Goal: Task Accomplishment & Management: Use online tool/utility

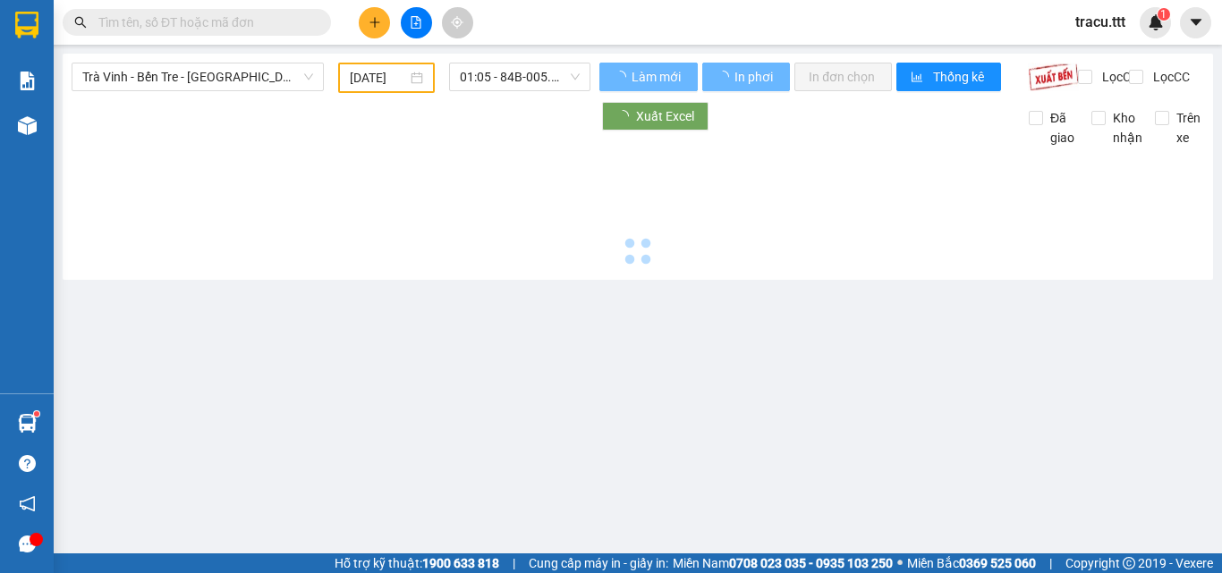
type input "[DATE]"
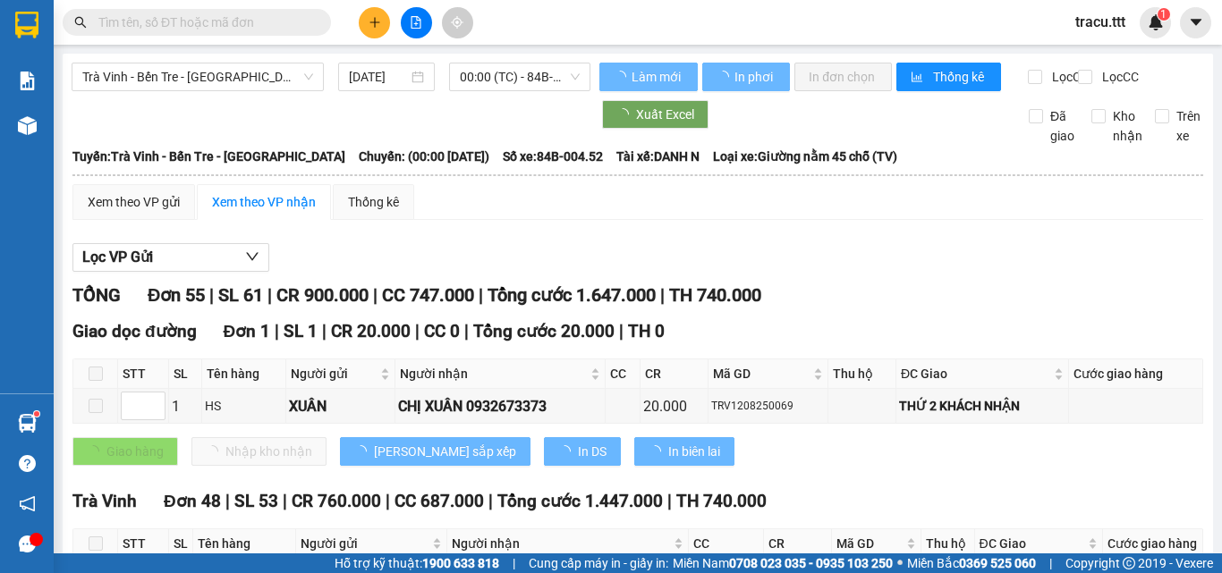
click at [269, 83] on span "Trà Vinh - Bến Tre - [GEOGRAPHIC_DATA]" at bounding box center [197, 76] width 231 height 27
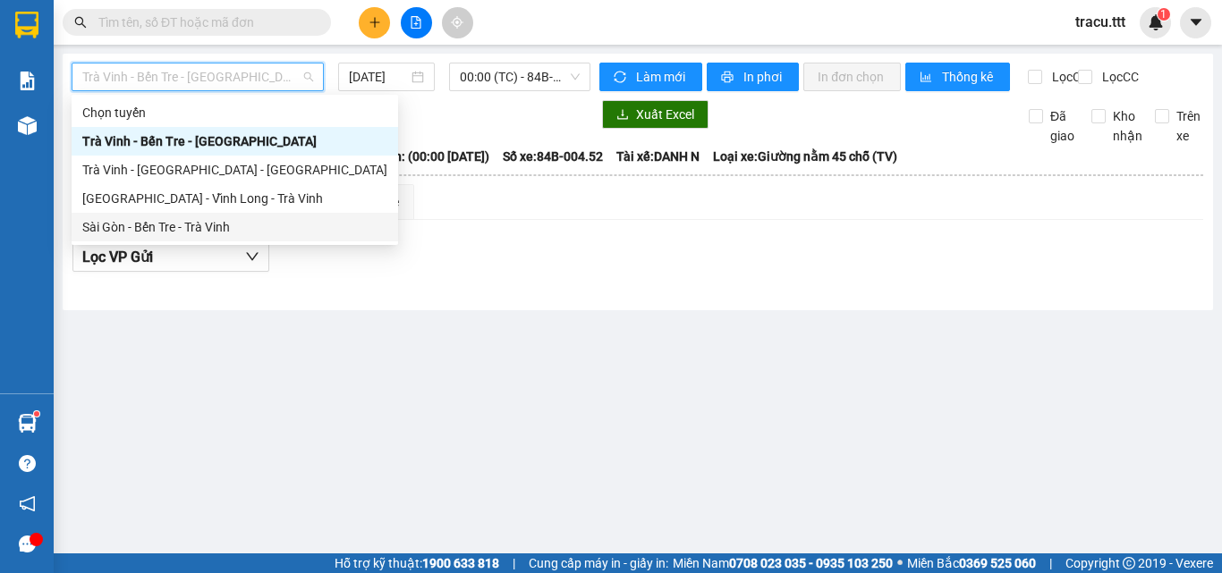
click at [260, 221] on div "Sài Gòn - Bến Tre - Trà Vinh" at bounding box center [234, 227] width 305 height 20
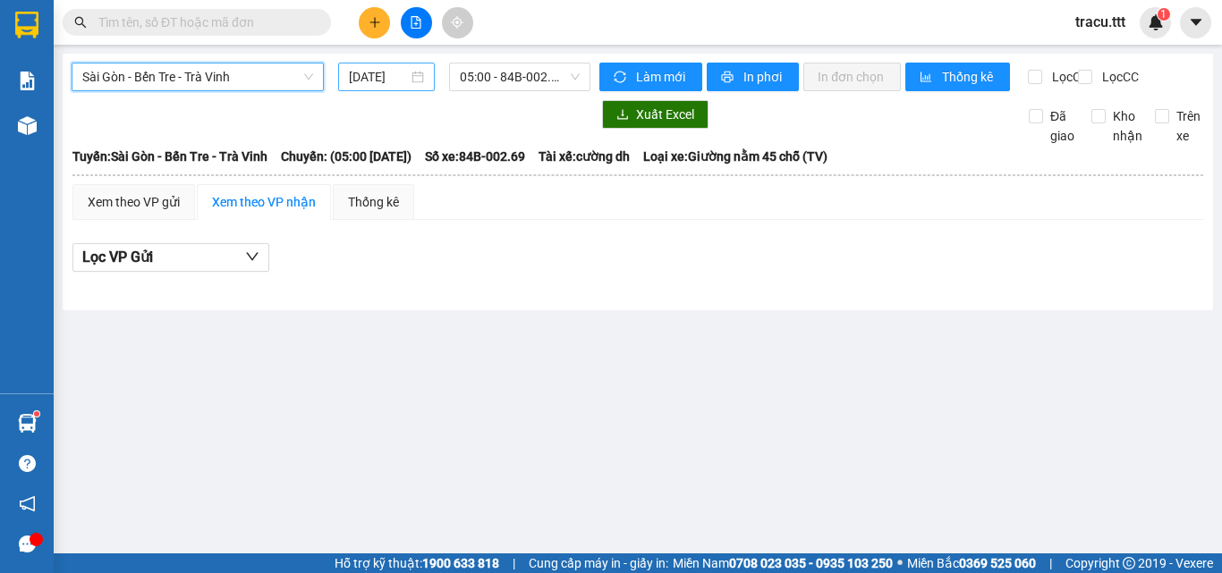
click at [390, 81] on input "[DATE]" at bounding box center [378, 77] width 59 height 20
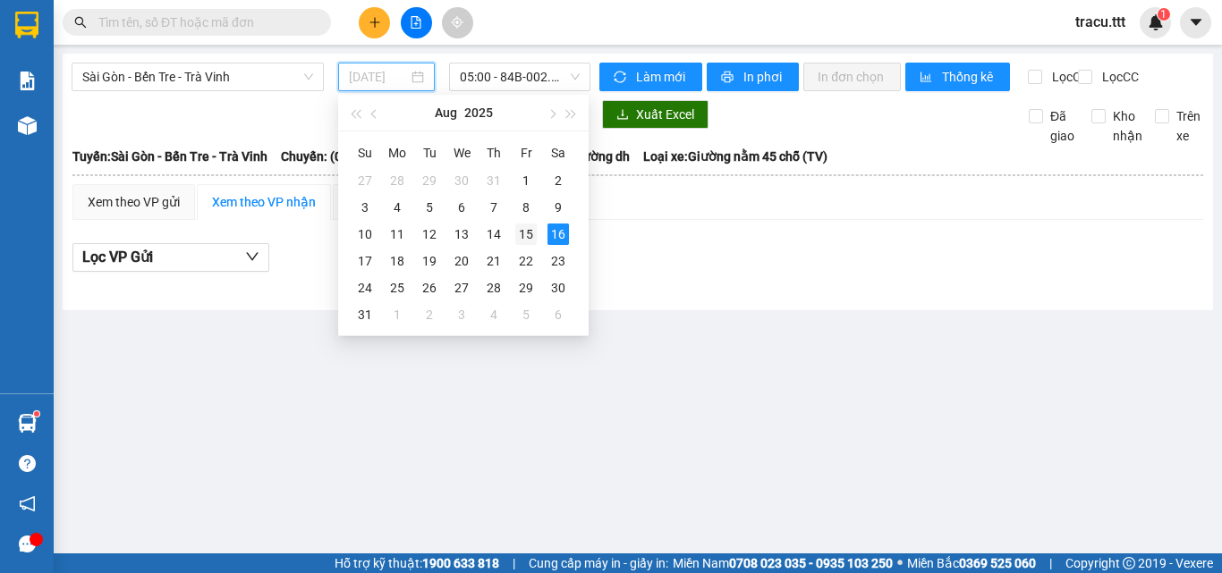
click at [530, 235] on div "15" at bounding box center [525, 234] width 21 height 21
type input "[DATE]"
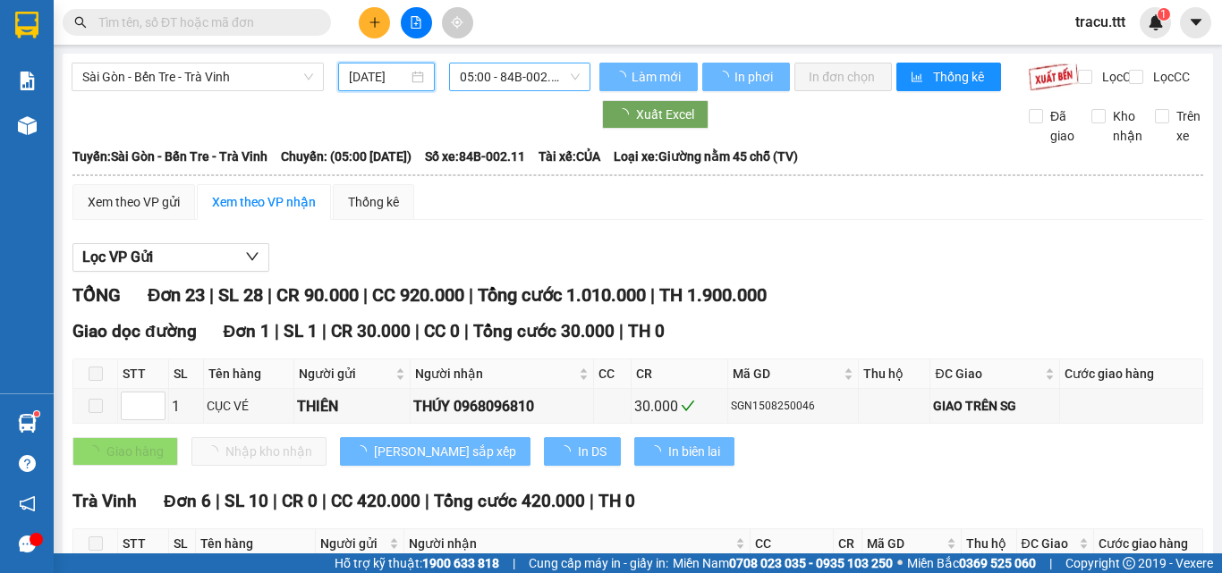
click at [553, 76] on span "05:00 - 84B-002.11" at bounding box center [520, 76] width 120 height 27
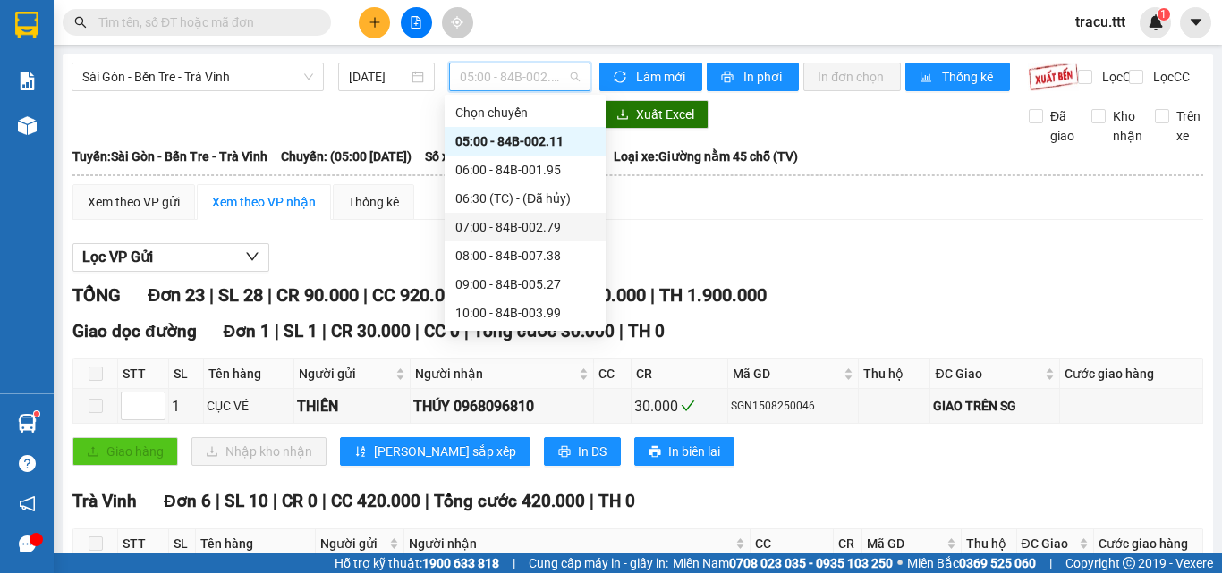
scroll to position [89, 0]
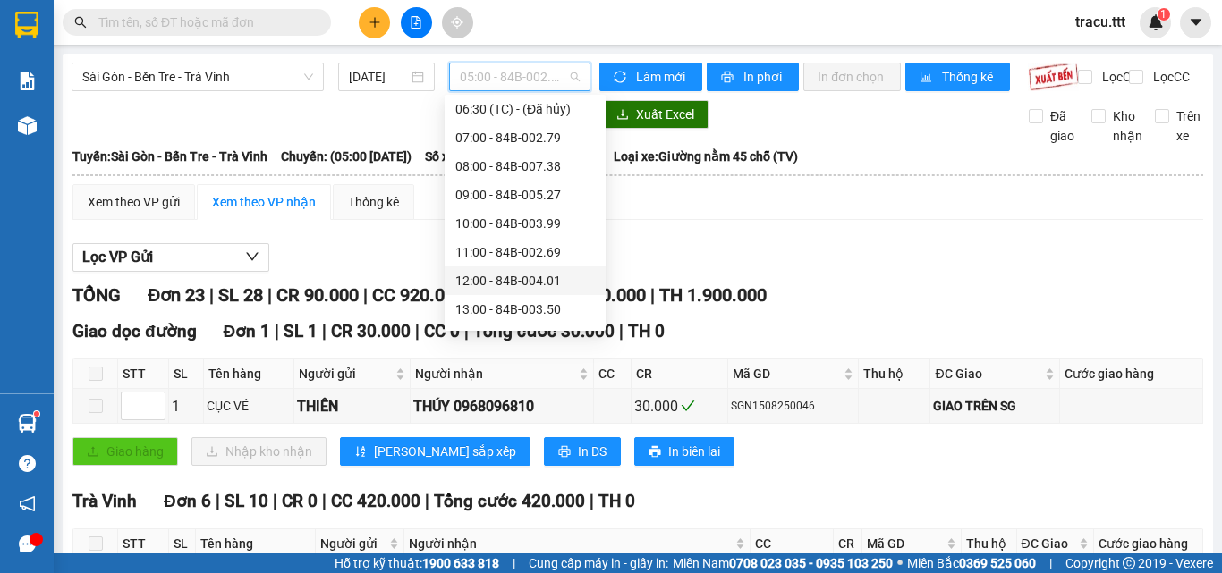
click at [513, 275] on div "12:00 - 84B-004.01" at bounding box center [525, 281] width 140 height 20
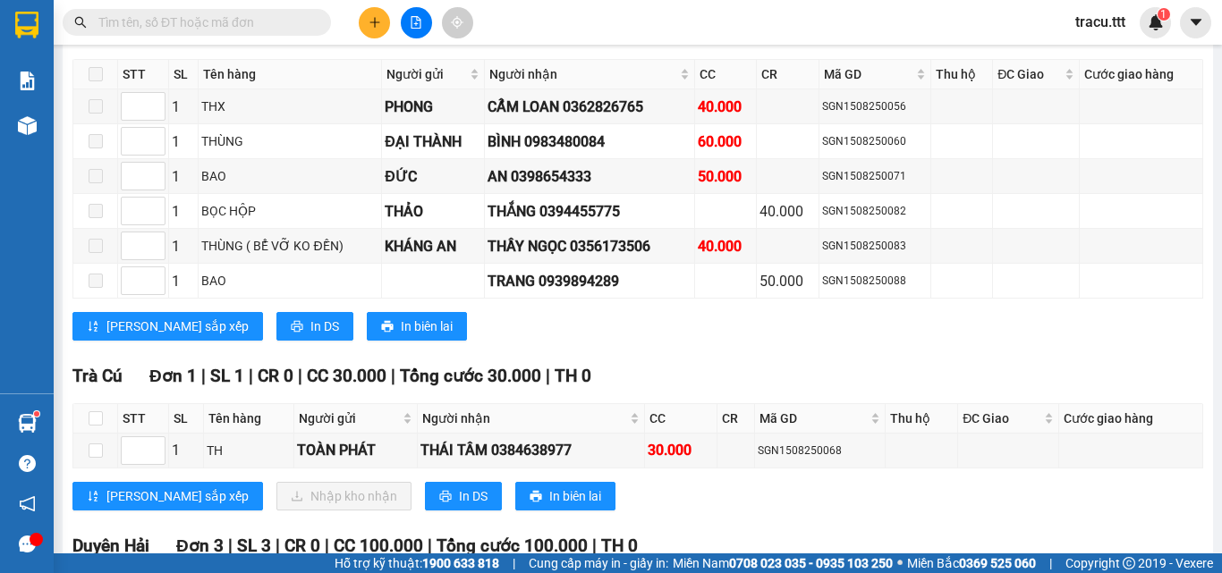
scroll to position [1194, 0]
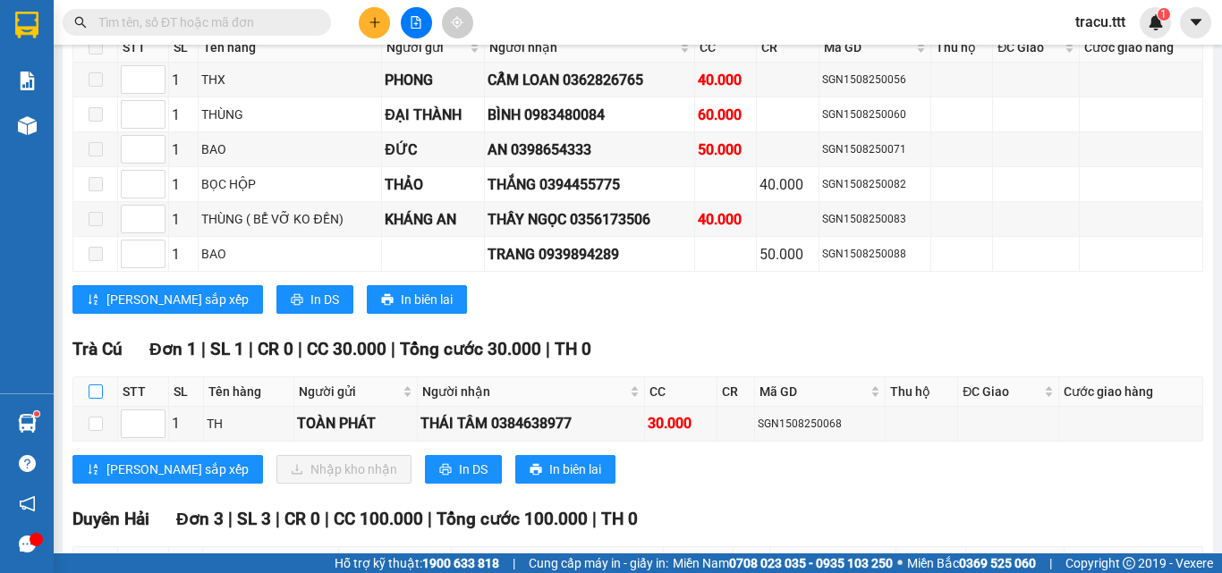
click at [93, 399] on input "checkbox" at bounding box center [96, 392] width 14 height 14
checkbox input "true"
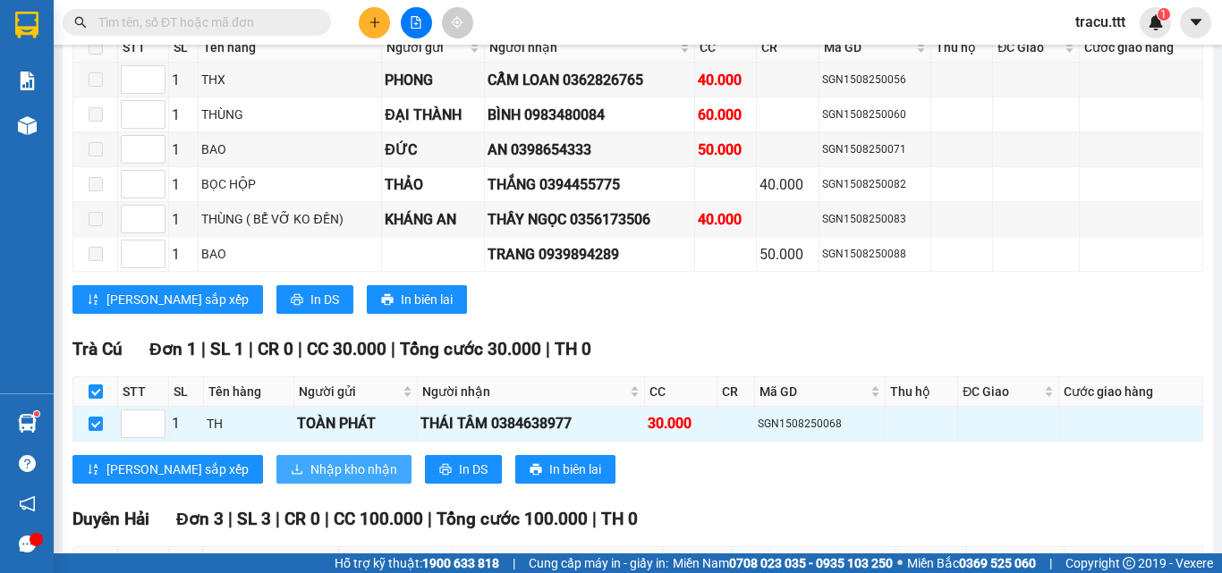
click at [276, 472] on button "Nhập kho nhận" at bounding box center [343, 469] width 135 height 29
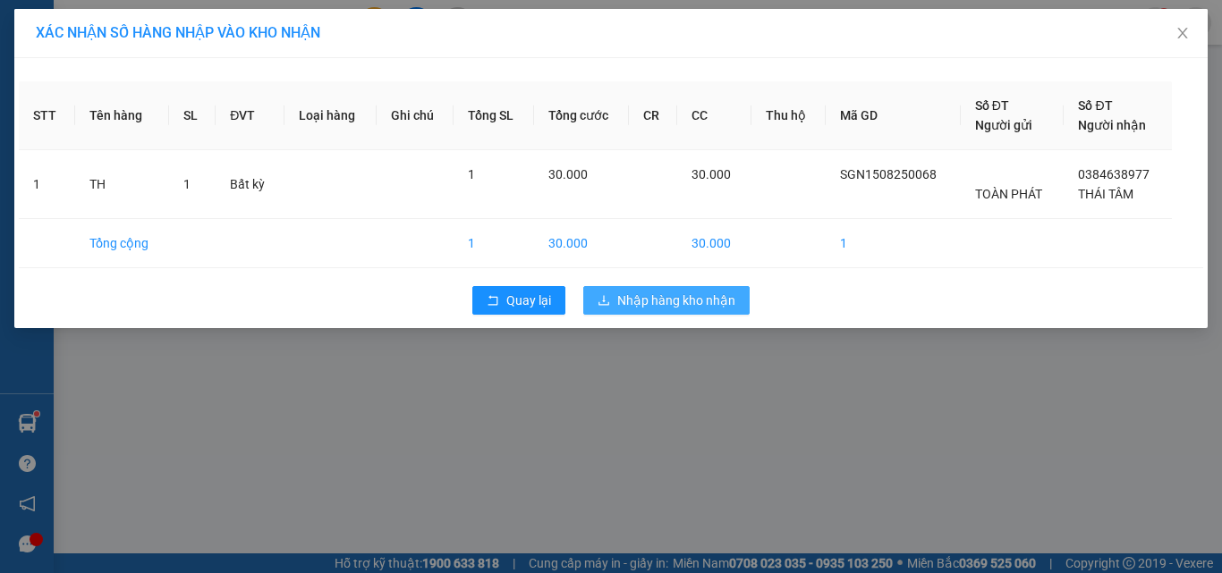
click at [730, 308] on span "Nhập hàng kho nhận" at bounding box center [676, 301] width 118 height 20
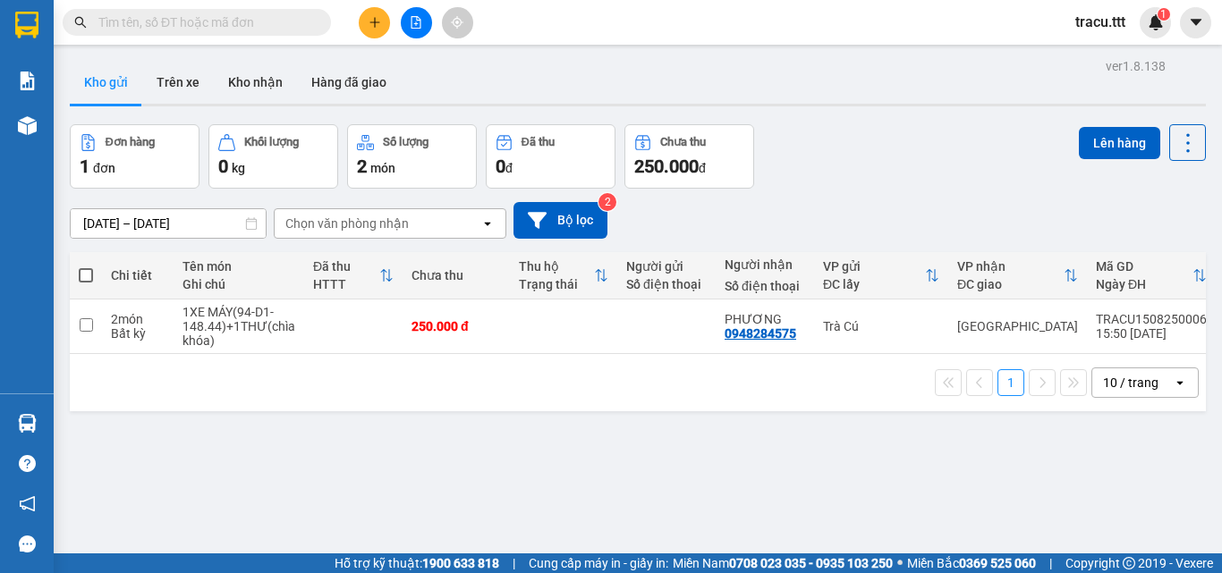
click at [418, 18] on icon "file-add" at bounding box center [416, 22] width 13 height 13
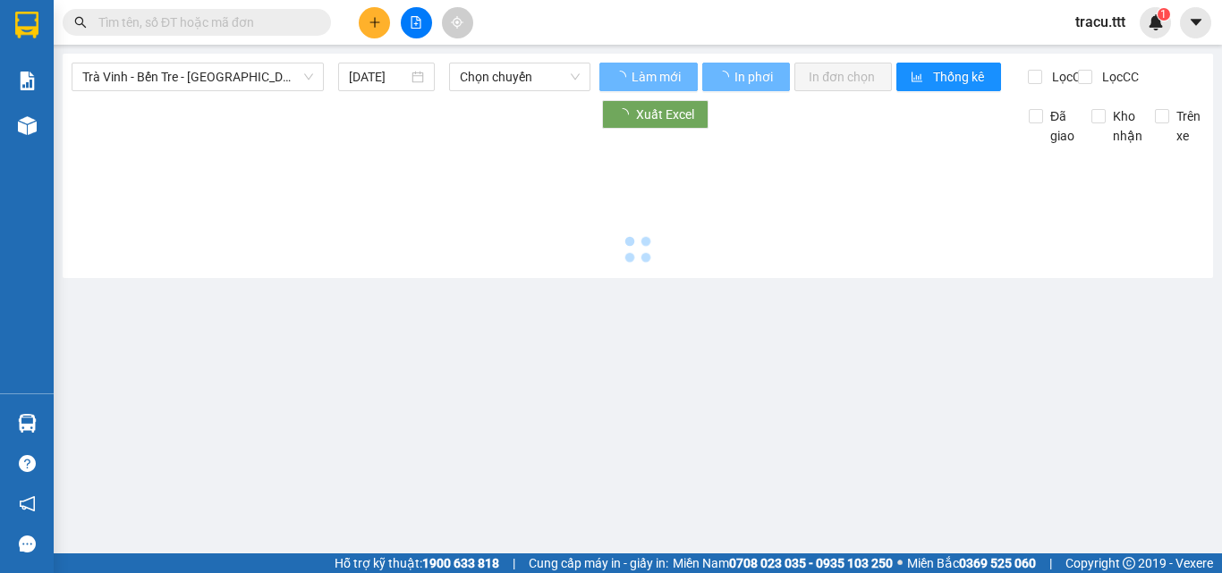
type input "[DATE]"
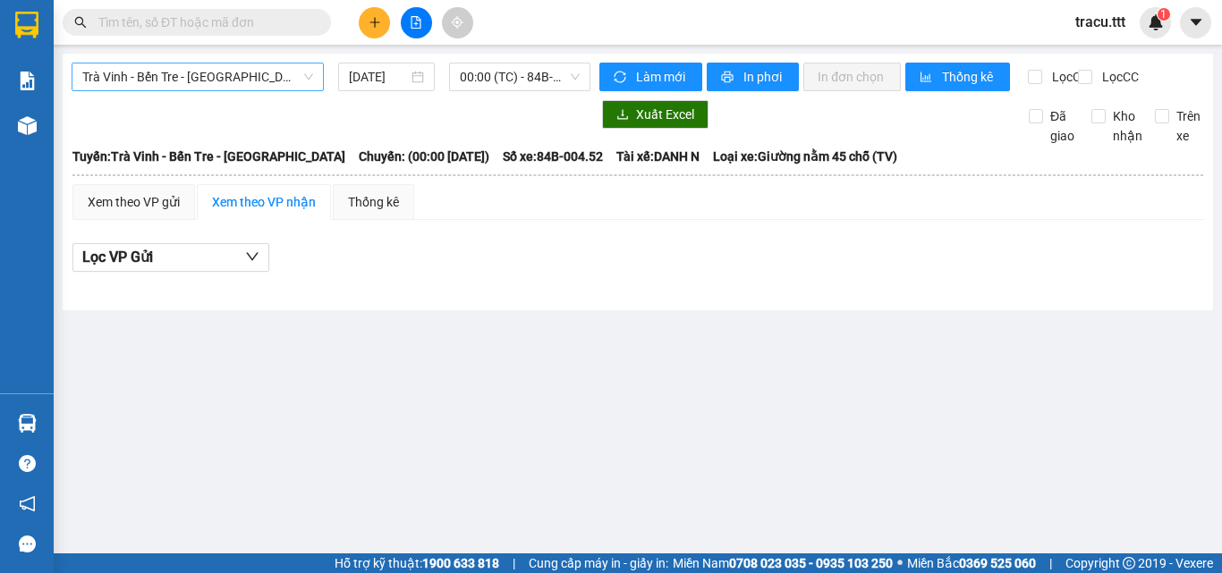
click at [222, 74] on span "Trà Vinh - Bến Tre - [GEOGRAPHIC_DATA]" at bounding box center [197, 76] width 231 height 27
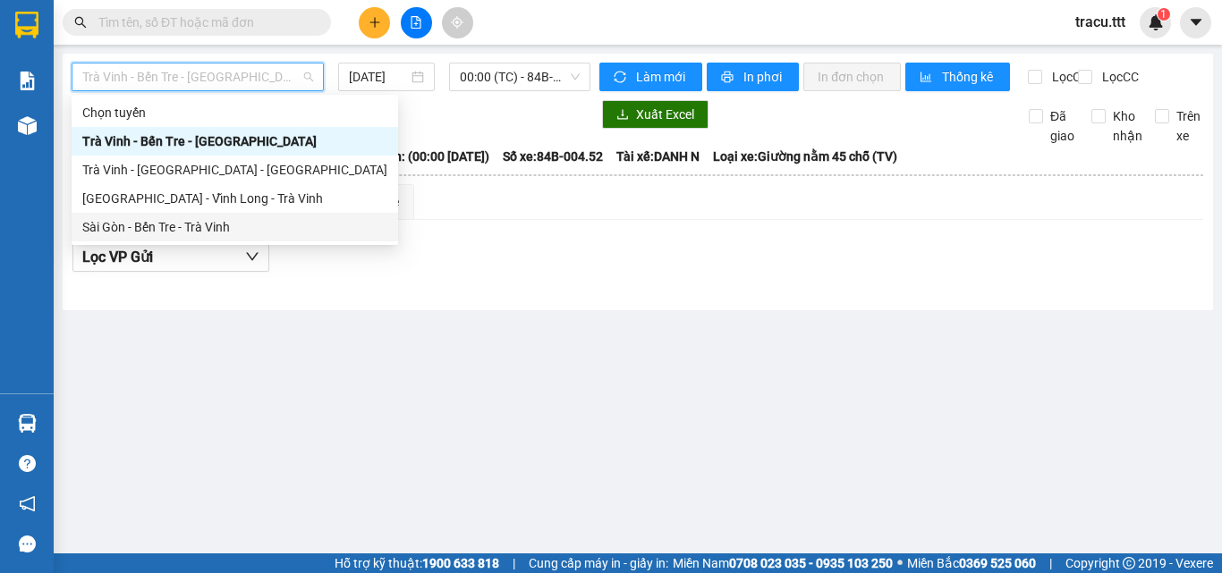
click at [230, 222] on div "Sài Gòn - Bến Tre - Trà Vinh" at bounding box center [234, 227] width 305 height 20
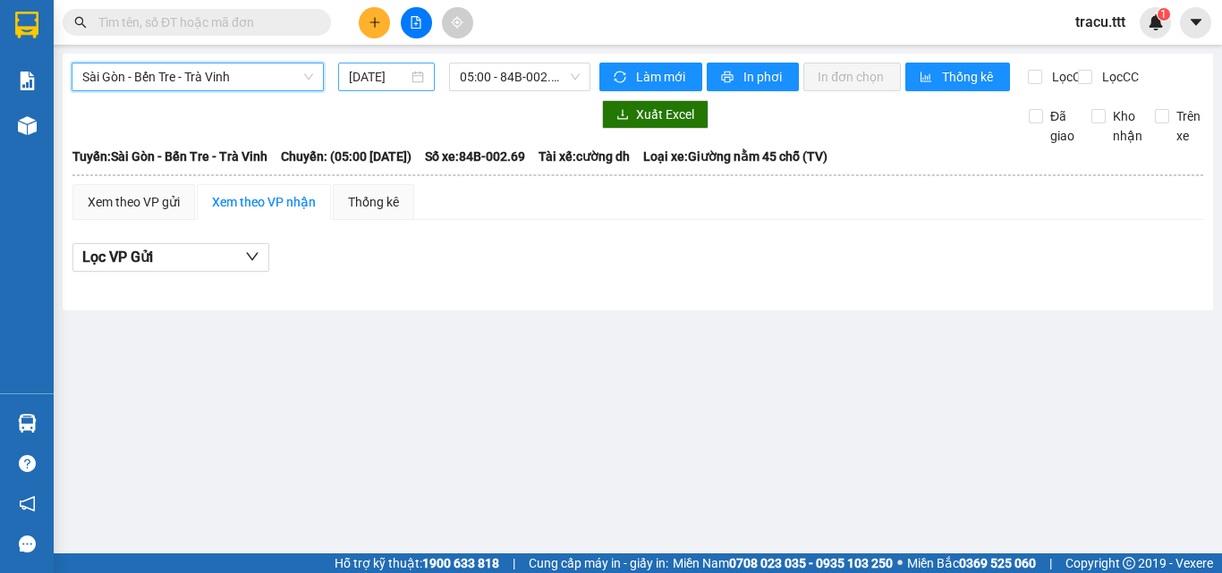
click at [405, 79] on input "[DATE]" at bounding box center [378, 77] width 59 height 20
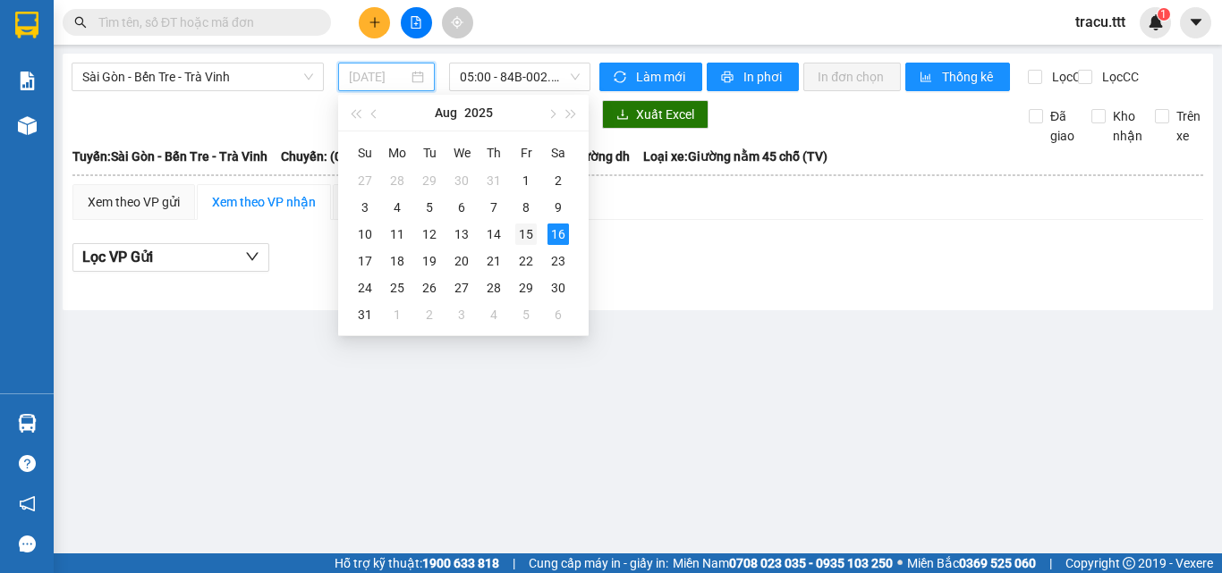
click at [529, 238] on div "15" at bounding box center [525, 234] width 21 height 21
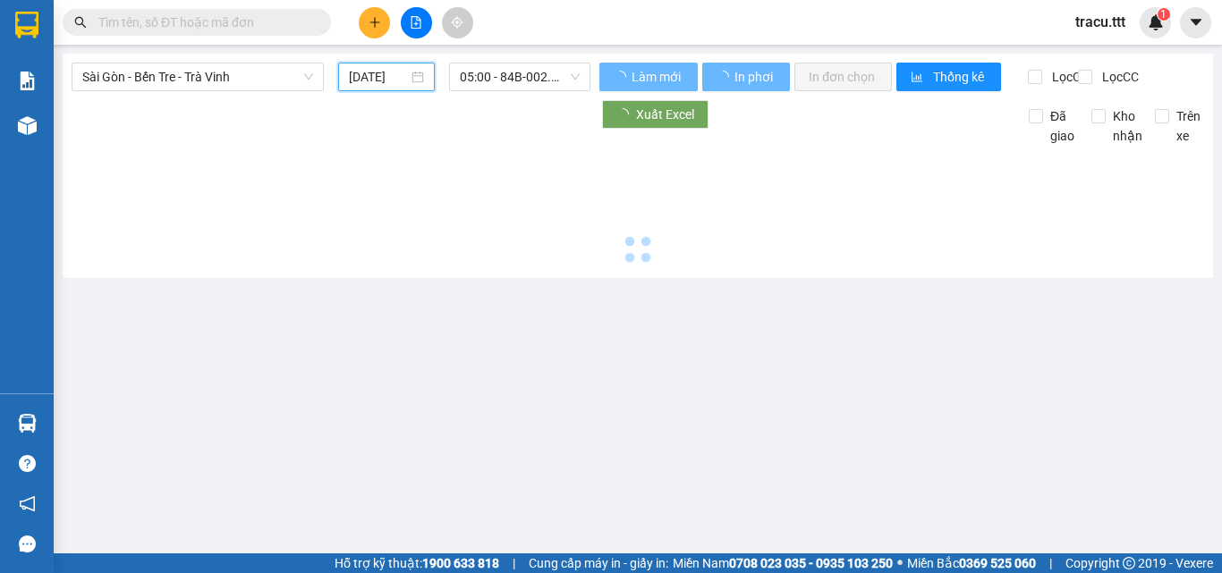
type input "[DATE]"
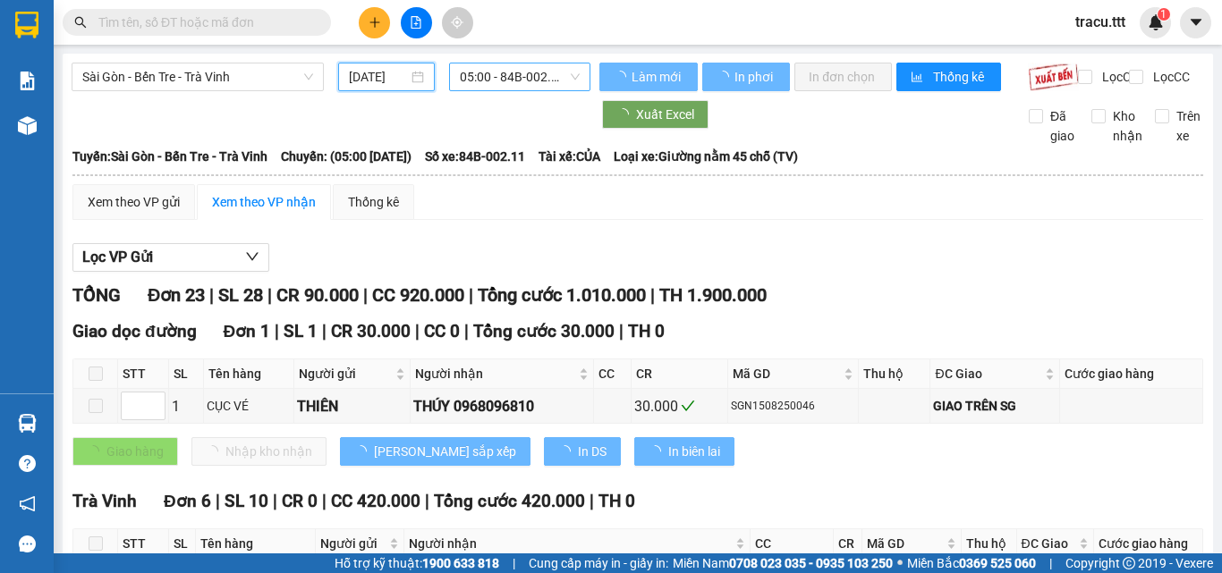
click at [532, 80] on span "05:00 - 84B-002.11" at bounding box center [520, 76] width 120 height 27
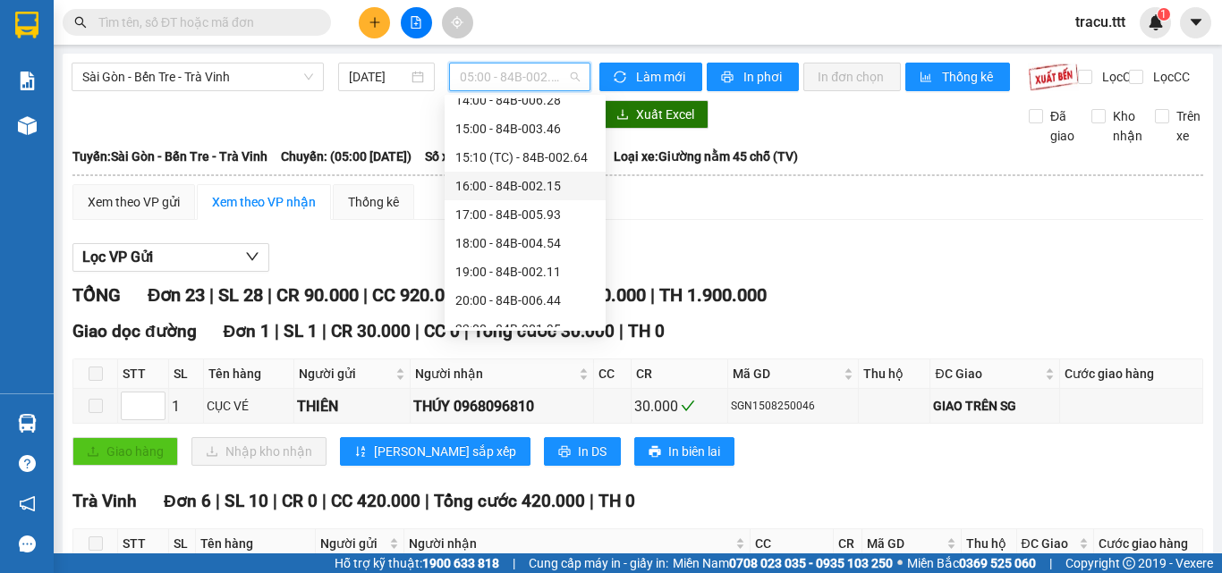
scroll to position [343, 0]
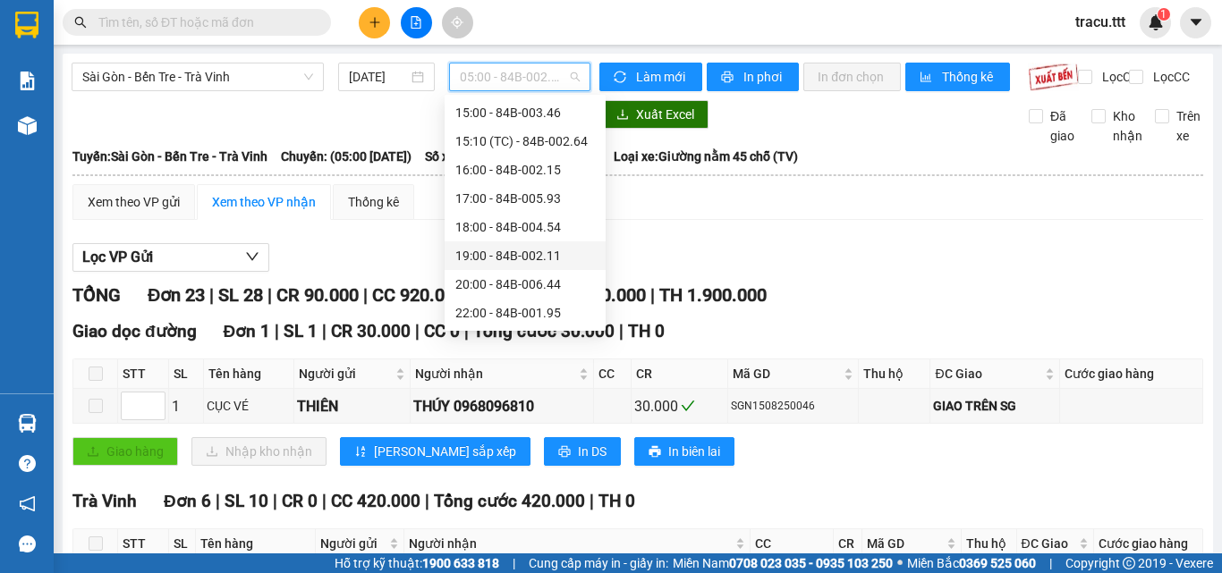
click at [495, 260] on div "19:00 - 84B-002.11" at bounding box center [525, 256] width 140 height 20
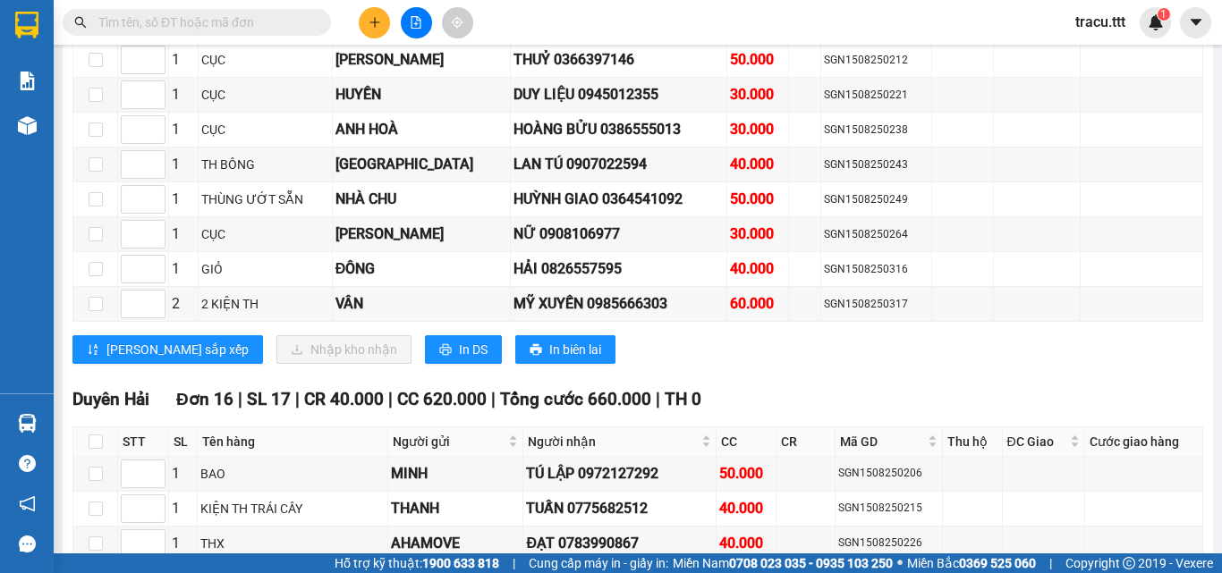
scroll to position [3233, 0]
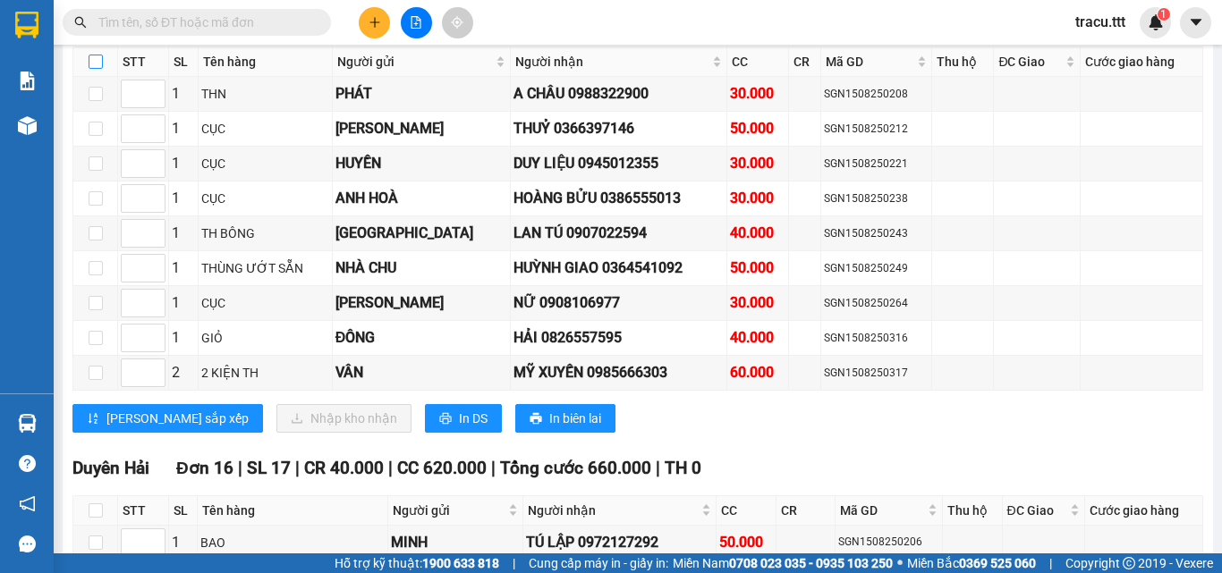
click at [92, 69] on input "checkbox" at bounding box center [96, 62] width 14 height 14
checkbox input "true"
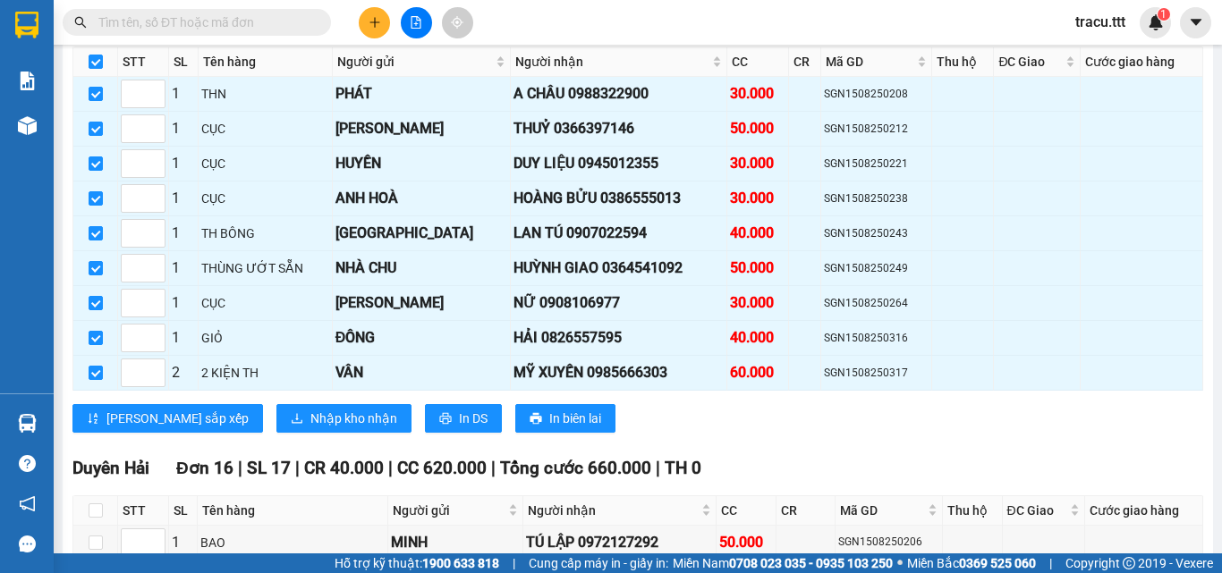
checkbox input "true"
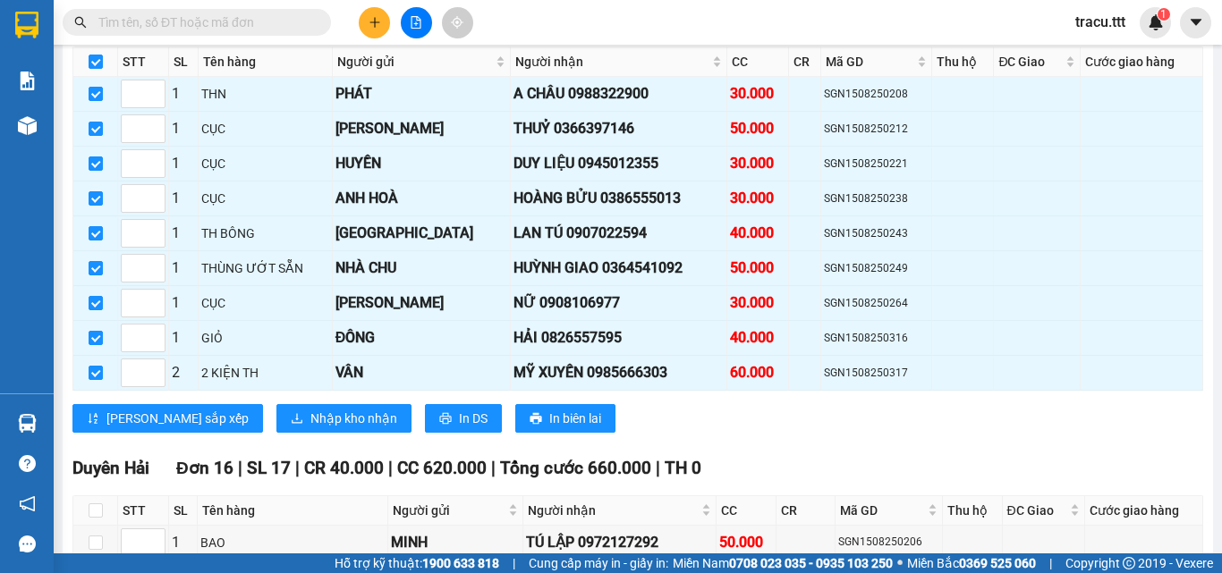
checkbox input "true"
click at [310, 428] on span "Nhập kho nhận" at bounding box center [353, 419] width 87 height 20
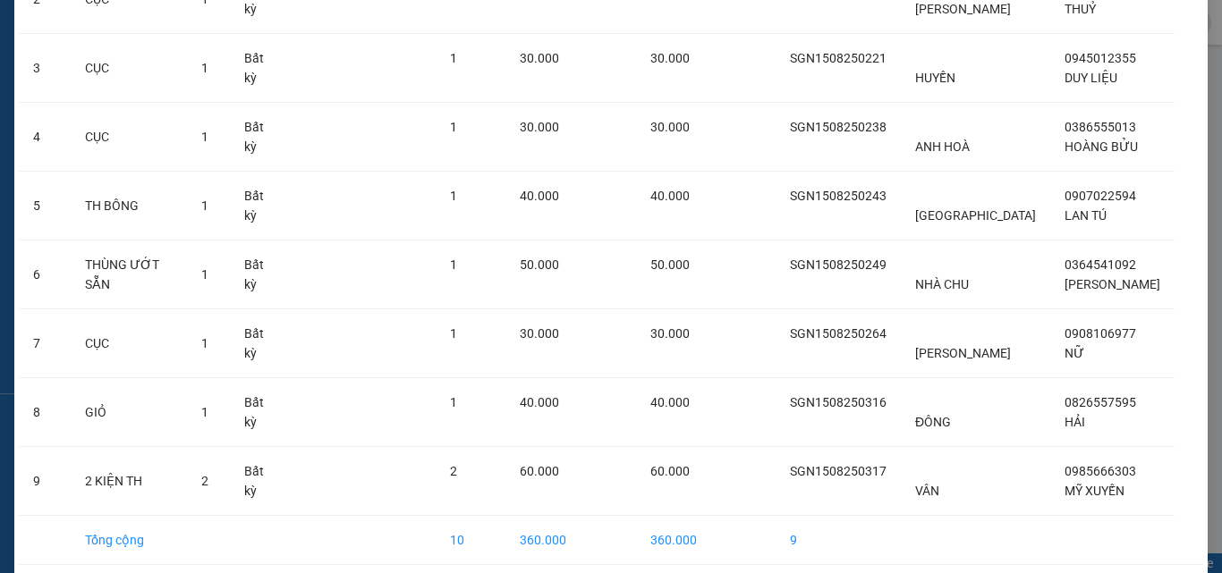
scroll to position [327, 0]
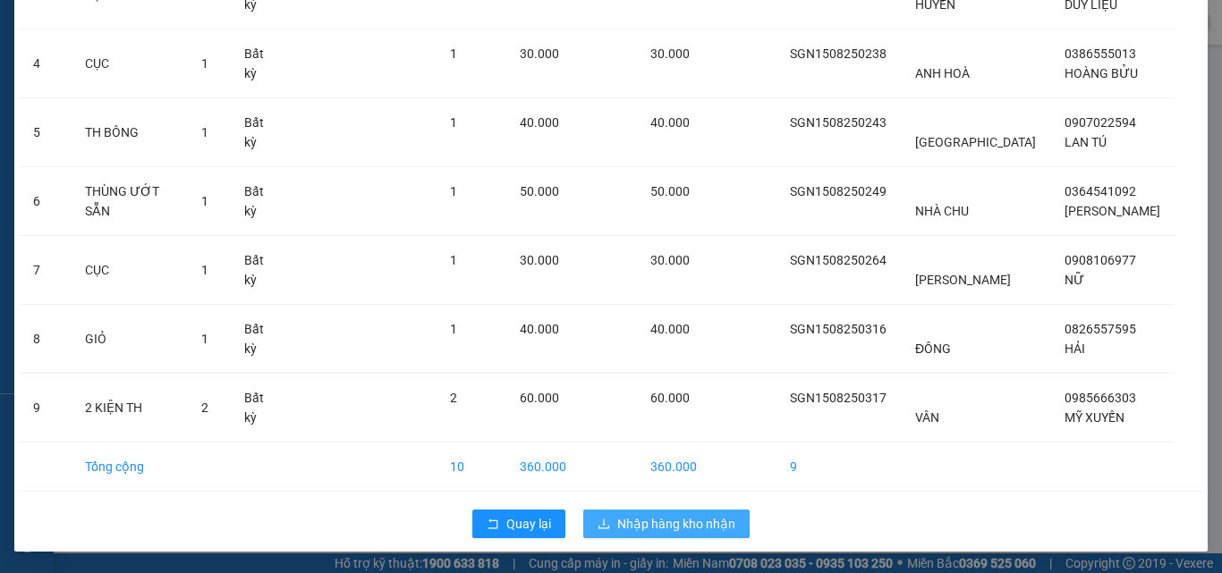
drag, startPoint x: 657, startPoint y: 528, endPoint x: 675, endPoint y: 520, distance: 19.6
click at [658, 528] on span "Nhập hàng kho nhận" at bounding box center [676, 524] width 118 height 20
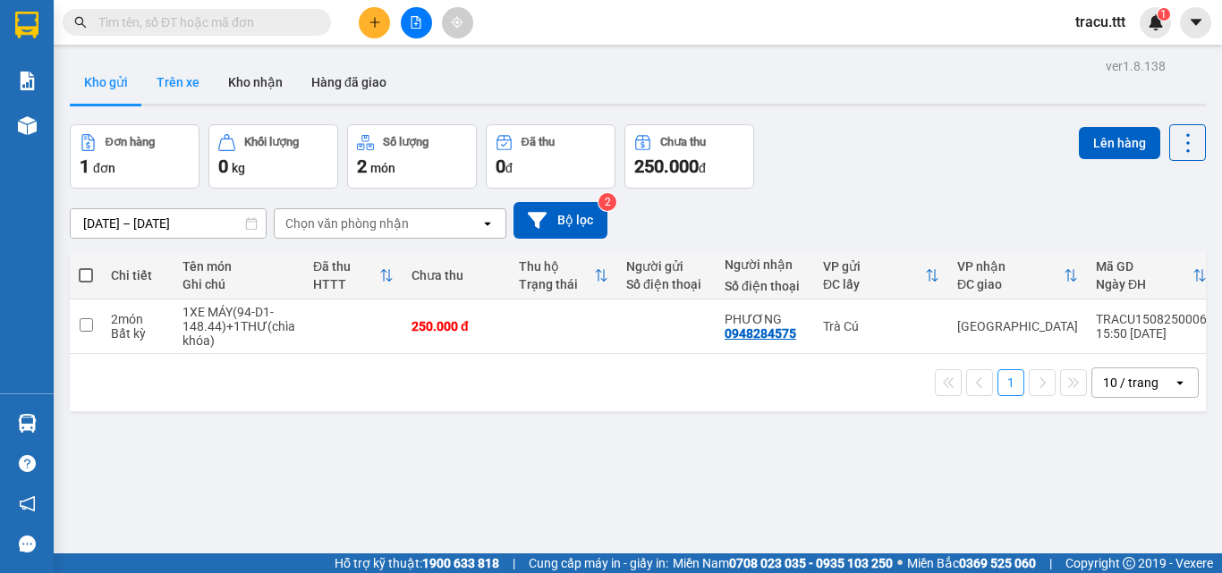
click at [163, 80] on button "Trên xe" at bounding box center [178, 82] width 72 height 43
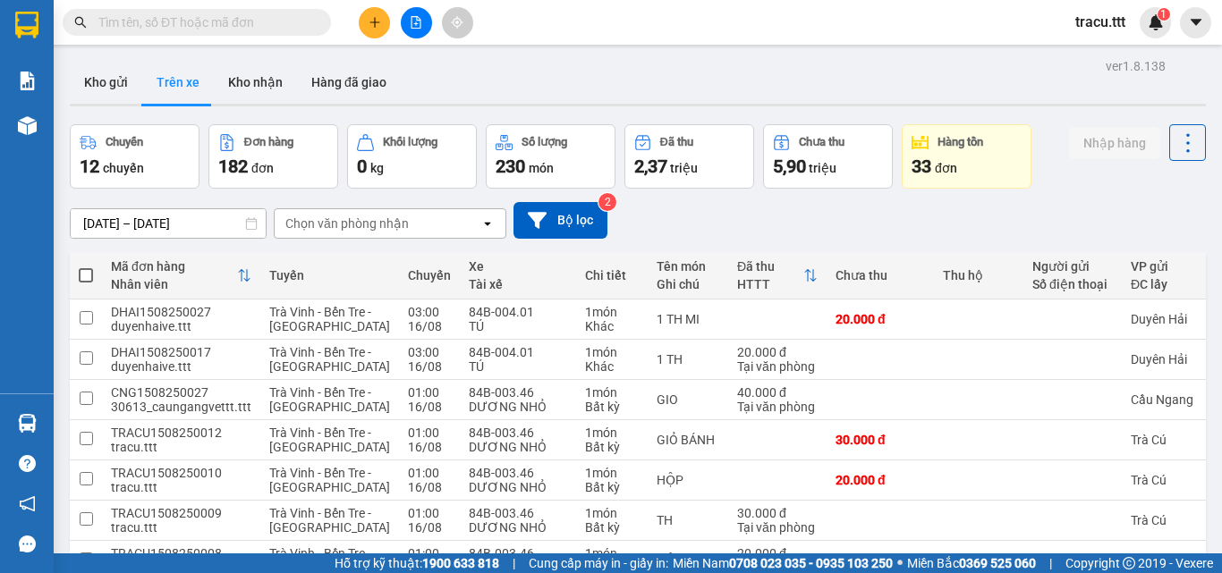
click at [338, 229] on div "Chọn văn phòng nhận" at bounding box center [346, 224] width 123 height 18
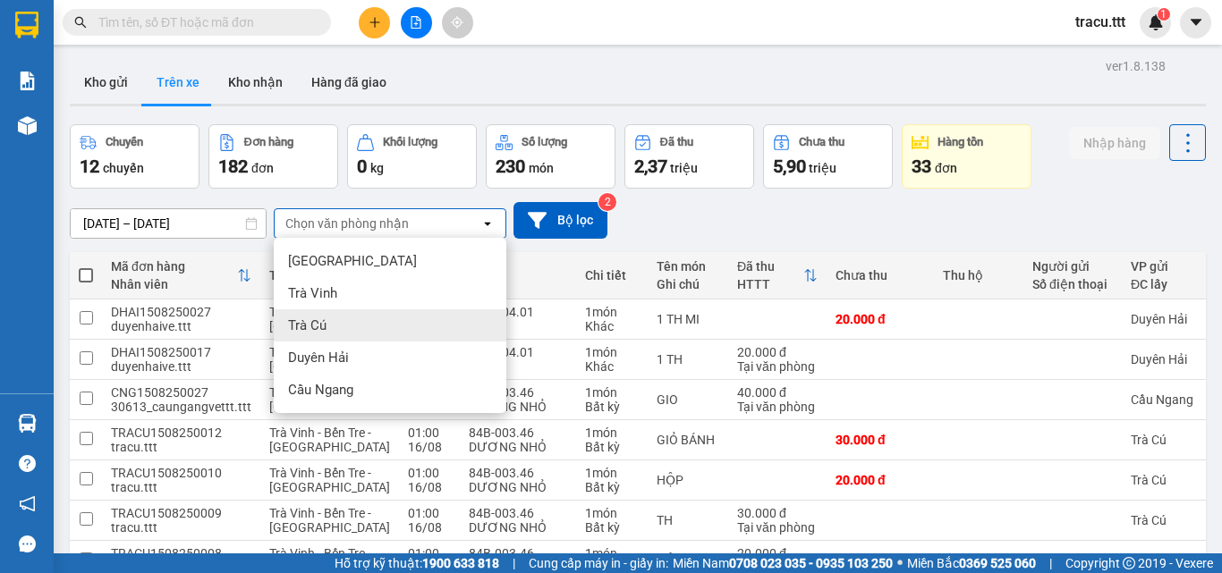
click at [315, 319] on span "Trà Cú" at bounding box center [307, 326] width 38 height 18
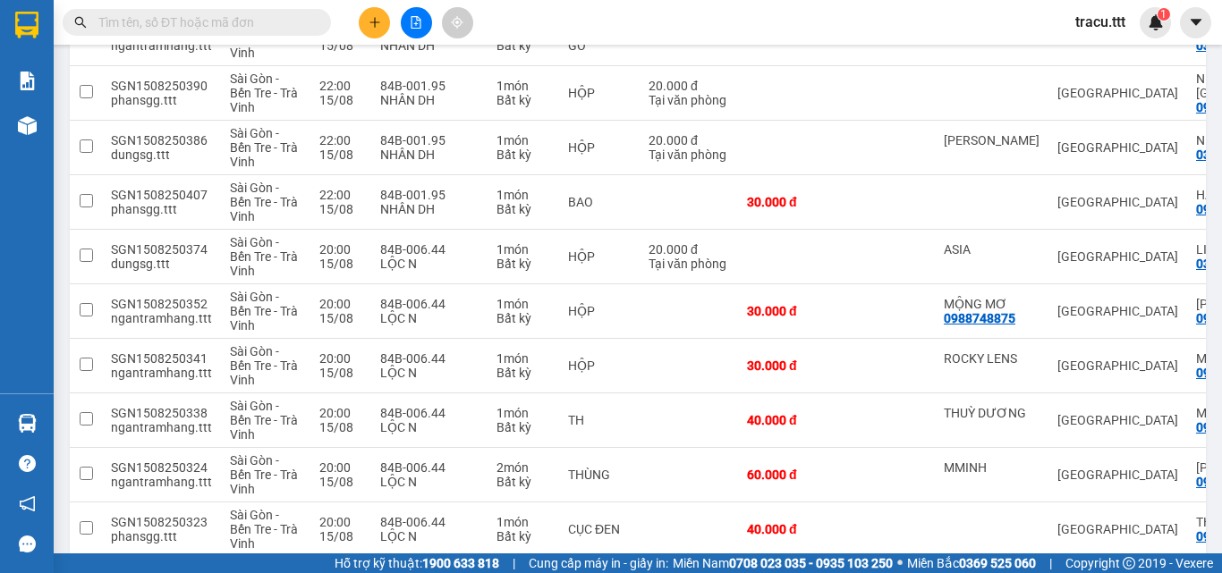
scroll to position [372, 0]
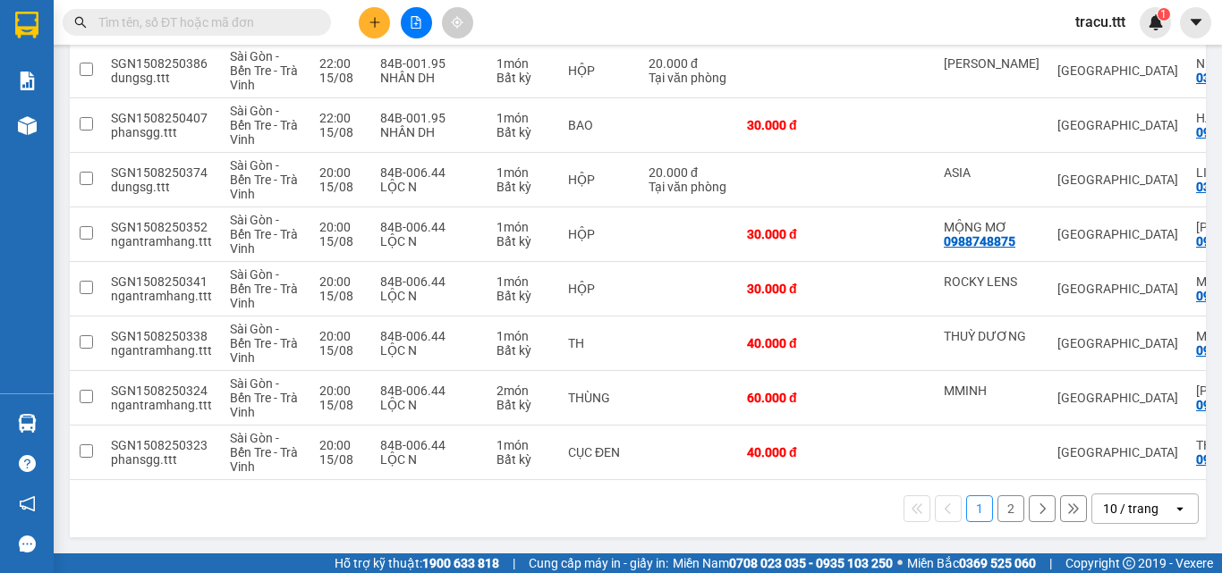
click at [1004, 506] on button "2" at bounding box center [1010, 508] width 27 height 27
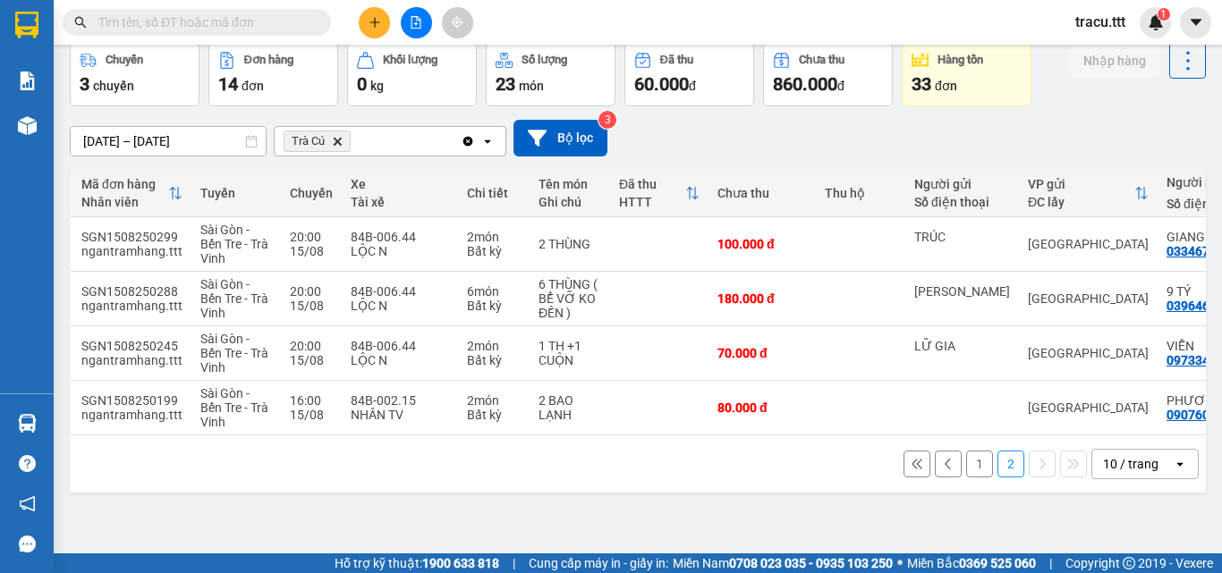
scroll to position [0, 0]
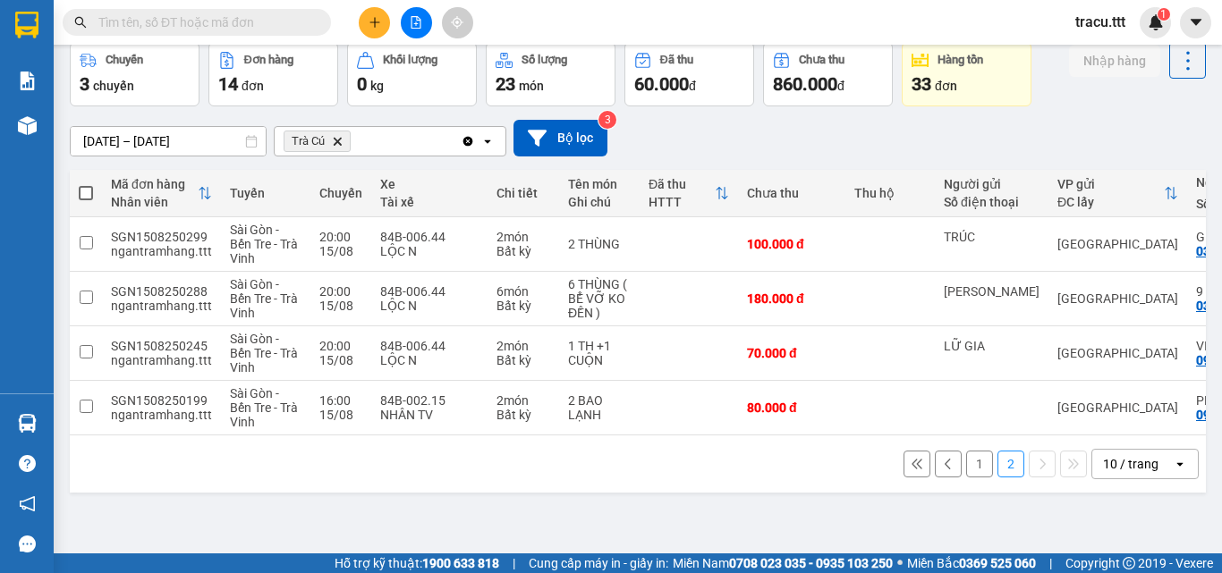
click at [966, 464] on button "1" at bounding box center [979, 464] width 27 height 27
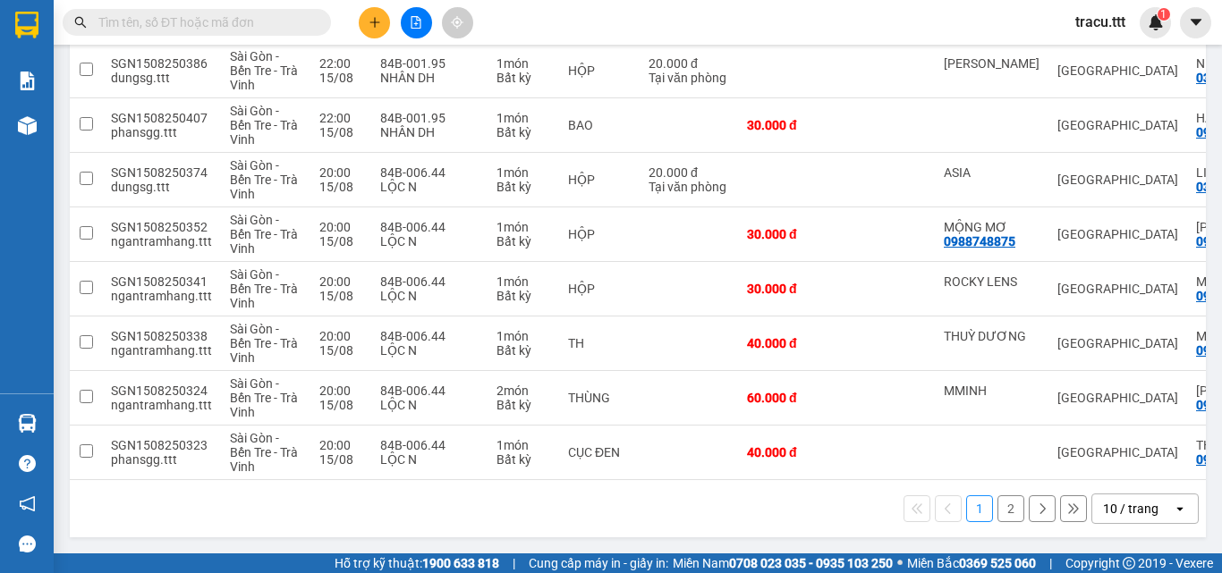
click at [997, 506] on button "2" at bounding box center [1010, 508] width 27 height 27
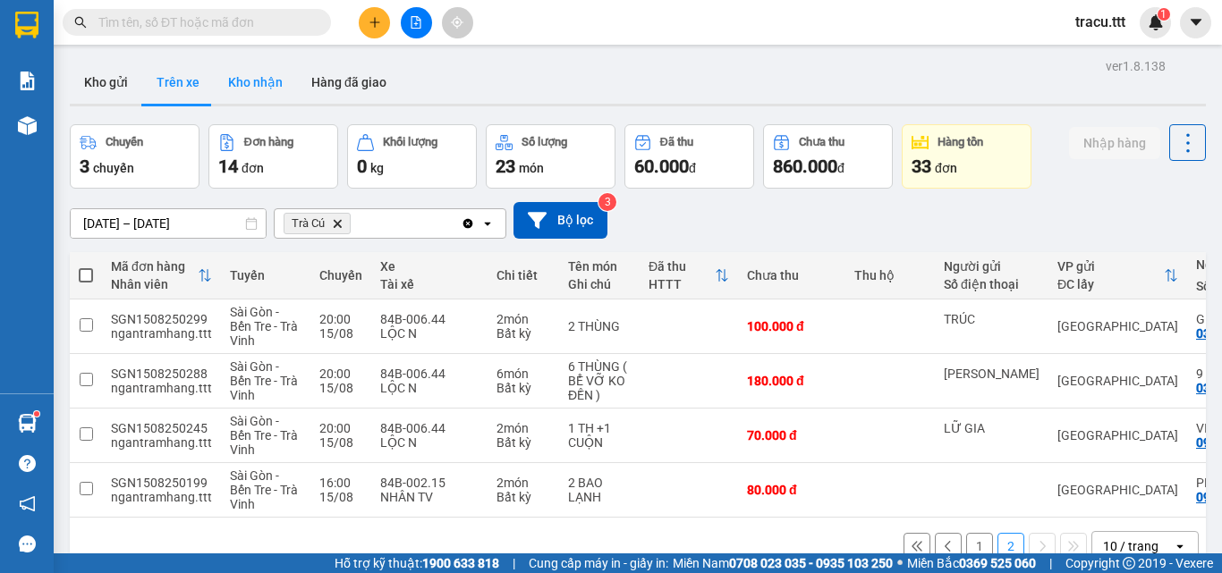
click at [267, 95] on button "Kho nhận" at bounding box center [255, 82] width 83 height 43
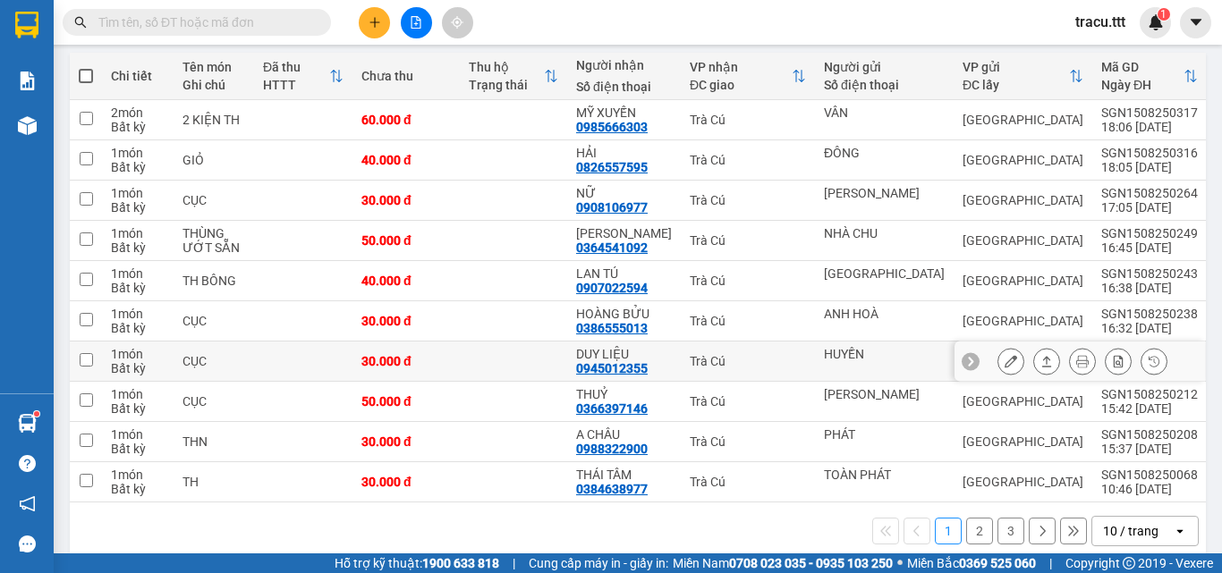
scroll to position [229, 0]
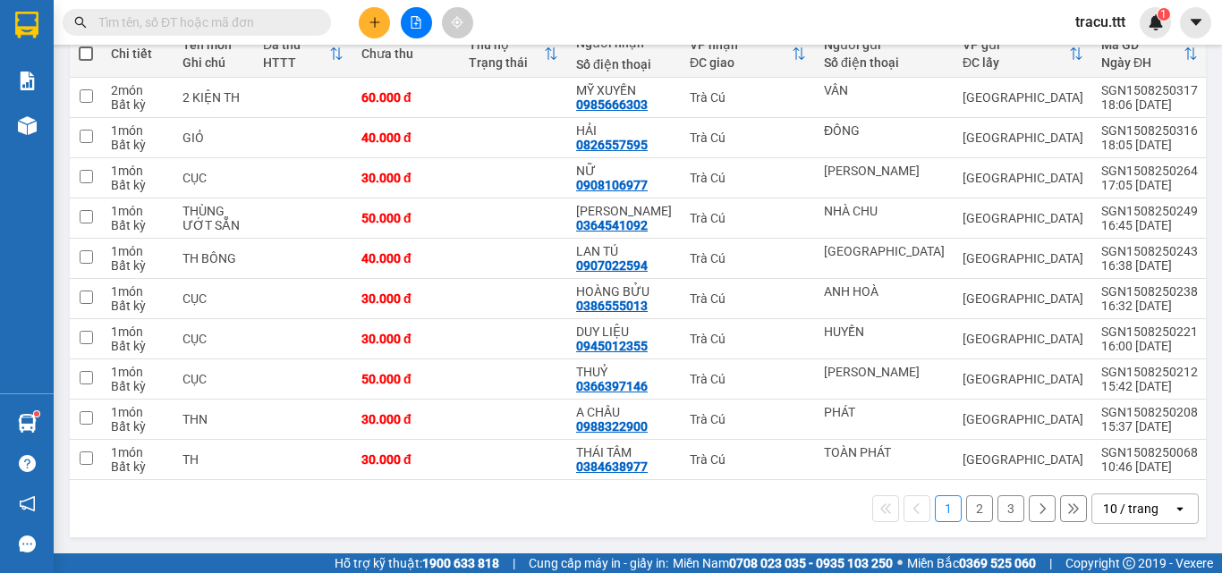
click at [969, 512] on button "2" at bounding box center [979, 508] width 27 height 27
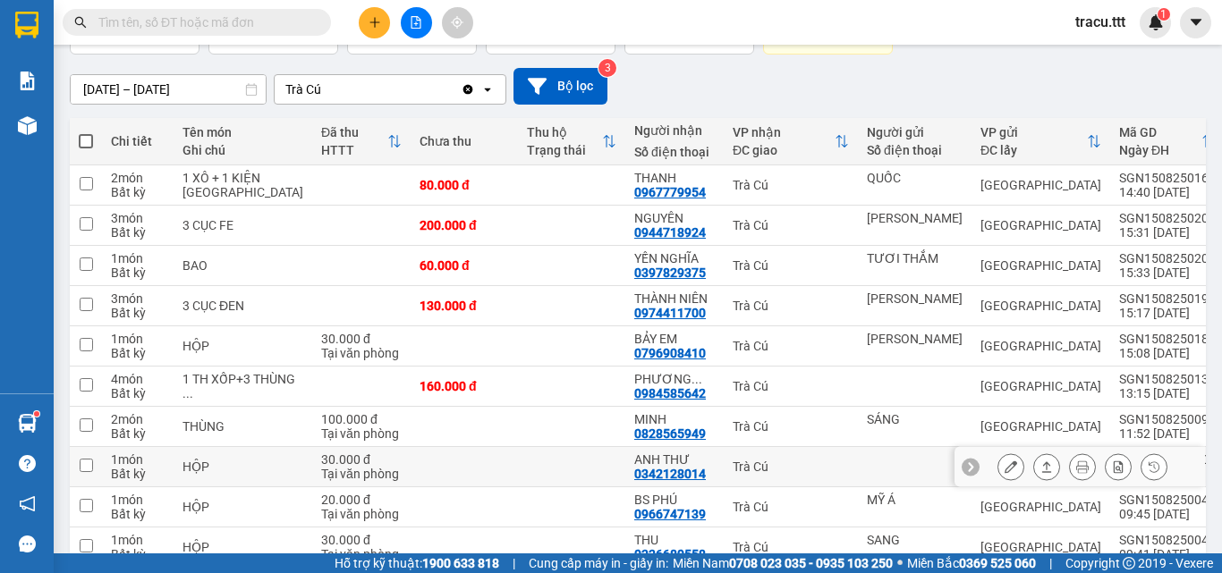
scroll to position [50, 0]
